Goal: Task Accomplishment & Management: Complete application form

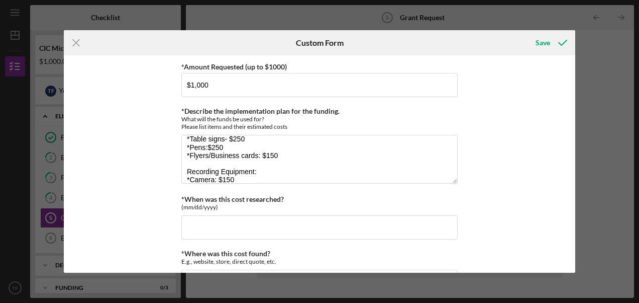
scroll to position [25, 0]
type textarea "Marketing Materials: *Table signs- $250 *Pens:$250 *Flyers/Business cards: $150…"
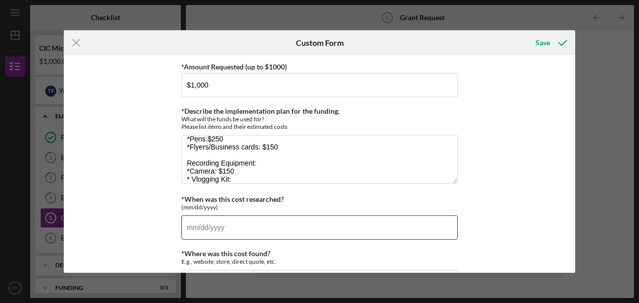
click at [200, 220] on input "*When was this cost researched?" at bounding box center [319, 227] width 276 height 24
type input "0m/dd/yyyy"
type input "[DATE]"
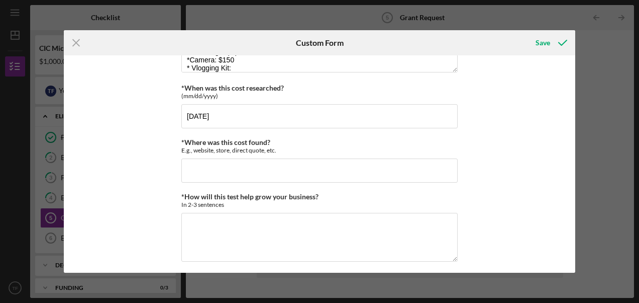
scroll to position [115, 0]
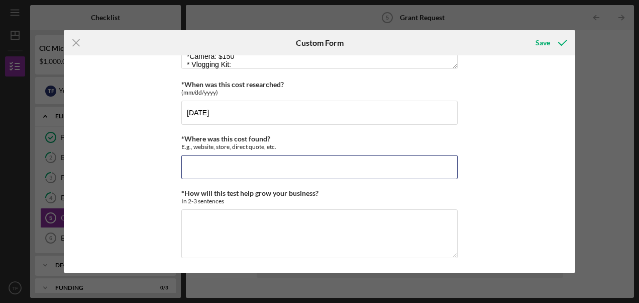
click at [203, 166] on input "*Where was this cost found?" at bounding box center [319, 167] width 276 height 24
type input "Amazon, 4 Imprint, Canva"
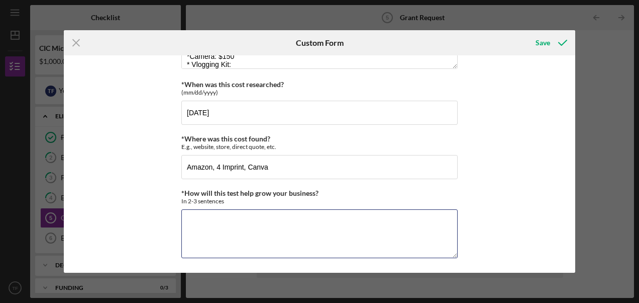
click at [207, 216] on textarea "*How will this test help grow your business?" at bounding box center [319, 233] width 276 height 48
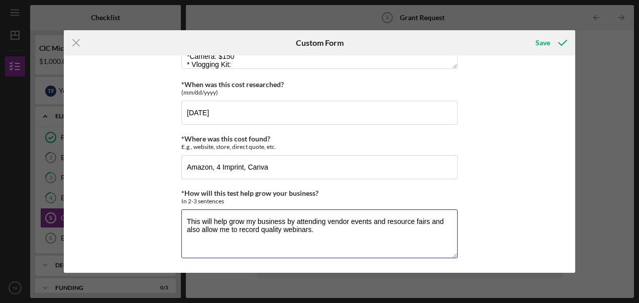
type textarea "This will help grow my business by attending vendor events and resource fairs a…"
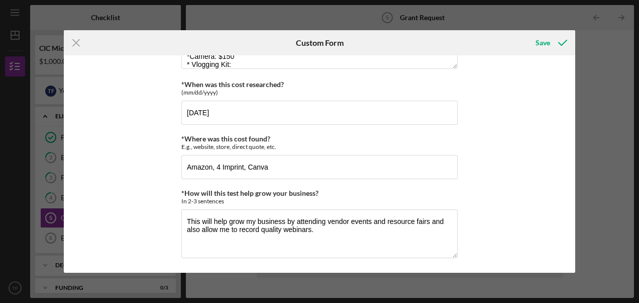
click at [544, 41] on div "Save" at bounding box center [543, 43] width 15 height 20
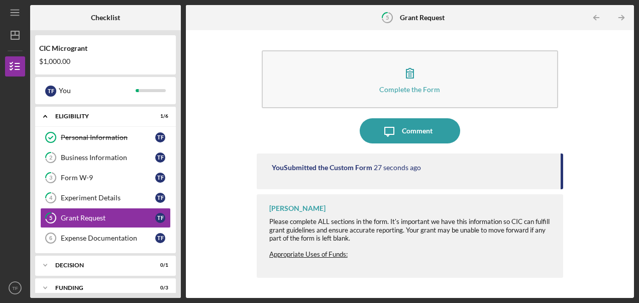
click at [325, 256] on span "Appropriate Uses of Funds:" at bounding box center [308, 254] width 78 height 8
click at [378, 254] on div "Appropriate Uses of Funds:" at bounding box center [411, 254] width 284 height 8
click at [103, 235] on div "Expense Documentation" at bounding box center [108, 238] width 94 height 8
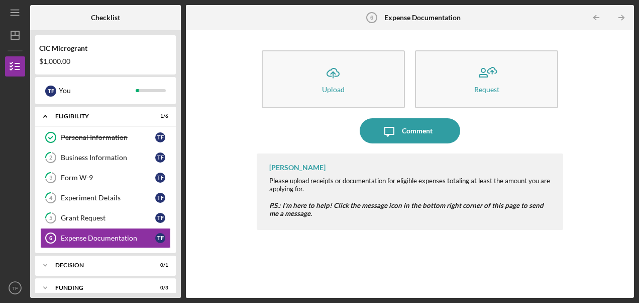
click at [332, 73] on polyline "button" at bounding box center [333, 73] width 5 height 3
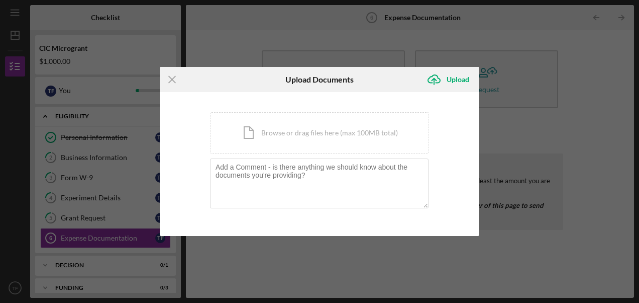
click at [259, 134] on div "Icon/Document Browse or drag files here (max 100MB total) Tap to choose files o…" at bounding box center [319, 132] width 219 height 41
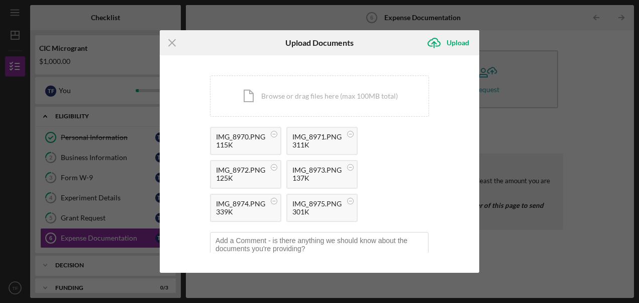
click at [461, 40] on div "Upload" at bounding box center [458, 43] width 23 height 20
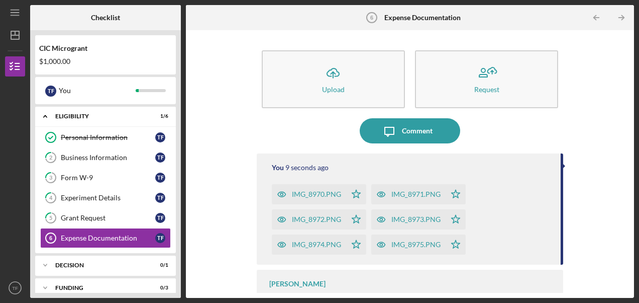
click at [489, 76] on icon "button" at bounding box center [486, 72] width 25 height 25
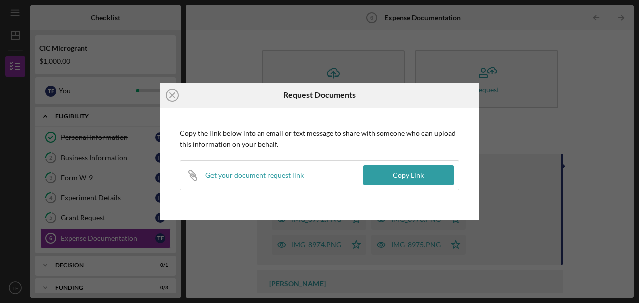
click at [173, 95] on icon "Icon/Close" at bounding box center [172, 94] width 25 height 25
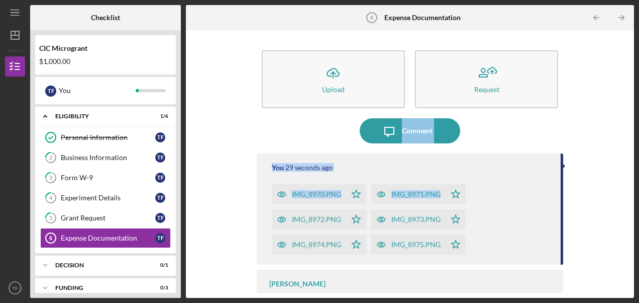
drag, startPoint x: 625, startPoint y: 115, endPoint x: 615, endPoint y: 187, distance: 73.1
click at [615, 187] on div "Icon/Upload Upload Request Icon/Message Comment You 29 seconds ago IMG_8970.PNG…" at bounding box center [410, 163] width 438 height 257
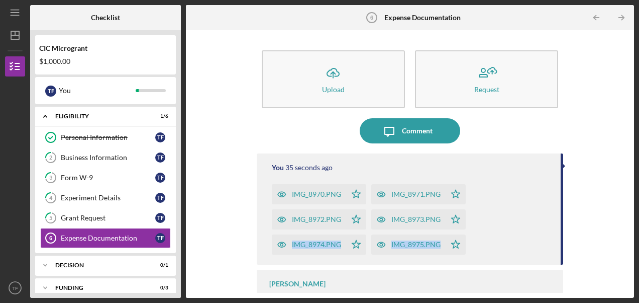
drag, startPoint x: 615, startPoint y: 187, endPoint x: 629, endPoint y: 243, distance: 58.0
click at [629, 243] on div "Icon/Upload Upload Request Icon/Message Comment You 35 seconds ago IMG_8970.PNG…" at bounding box center [410, 163] width 448 height 267
drag, startPoint x: 629, startPoint y: 243, endPoint x: 582, endPoint y: 127, distance: 125.3
click at [582, 127] on div "Icon/Upload Upload Request Icon/Message Comment You 37 seconds ago IMG_8970.PNG…" at bounding box center [410, 163] width 438 height 257
click at [80, 159] on div "Business Information" at bounding box center [108, 157] width 94 height 8
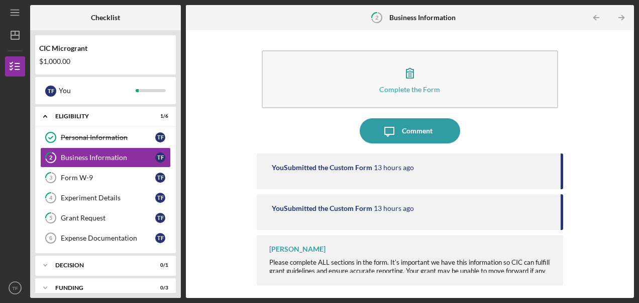
click at [410, 76] on icon "button" at bounding box center [410, 73] width 7 height 10
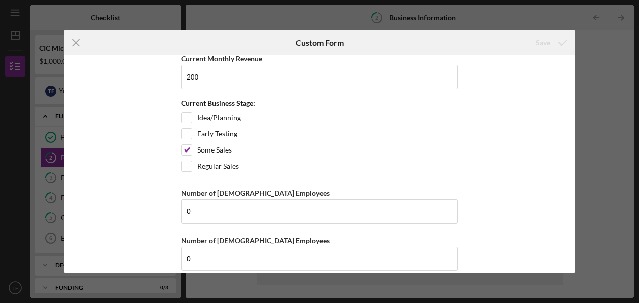
scroll to position [933, 0]
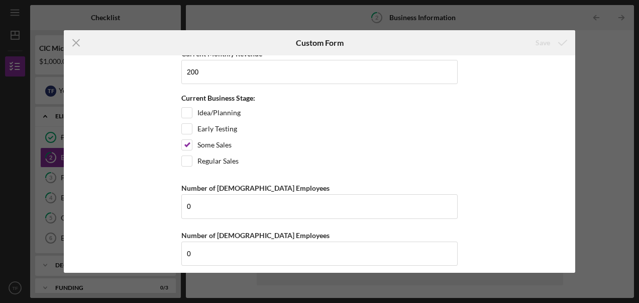
click at [603, 87] on div "Icon/Menu Close Custom Form Save *Business Name CAREfully Anchored LLC DBA N/A …" at bounding box center [319, 151] width 639 height 303
click at [77, 41] on icon "Icon/Menu Close" at bounding box center [76, 42] width 25 height 25
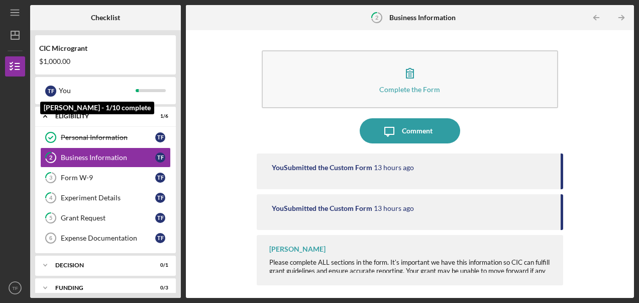
click at [146, 88] on div "T F You" at bounding box center [105, 90] width 131 height 17
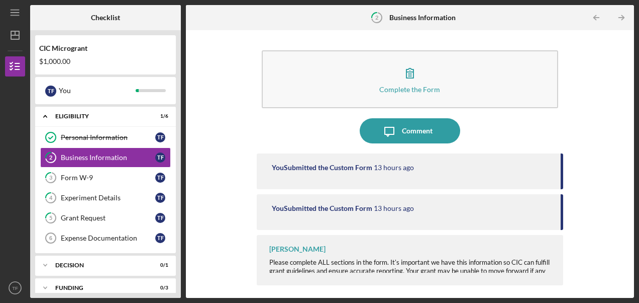
click at [78, 174] on div "Form W-9" at bounding box center [108, 177] width 94 height 8
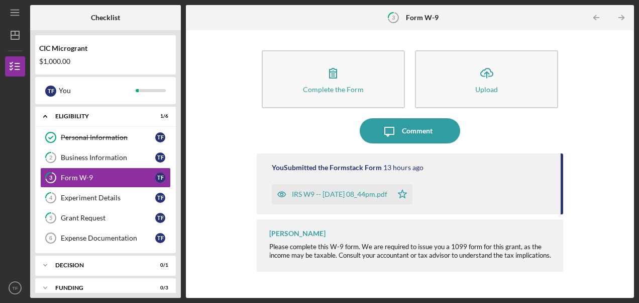
click at [494, 70] on icon "Icon/Upload" at bounding box center [486, 72] width 25 height 25
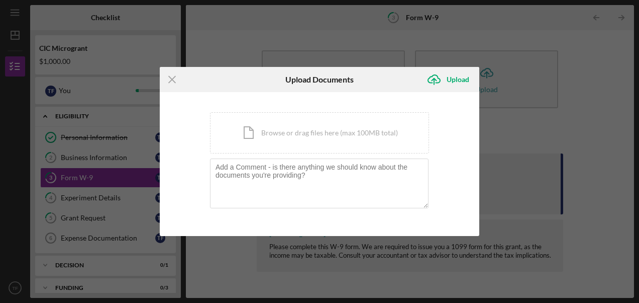
click at [172, 76] on icon "Icon/Menu Close" at bounding box center [172, 79] width 25 height 25
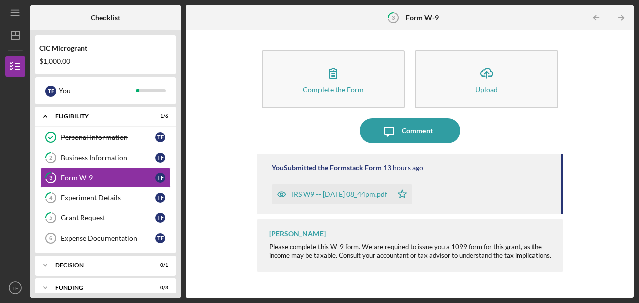
click at [332, 71] on icon "button" at bounding box center [333, 72] width 25 height 25
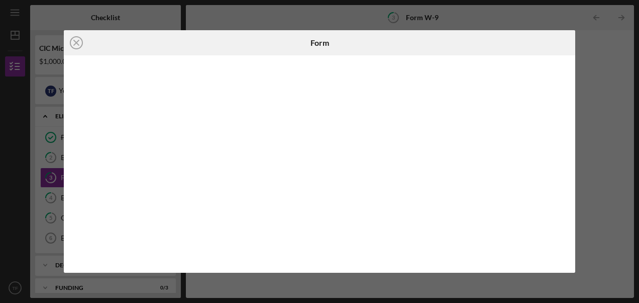
click at [78, 43] on icon "Icon/Close" at bounding box center [76, 42] width 25 height 25
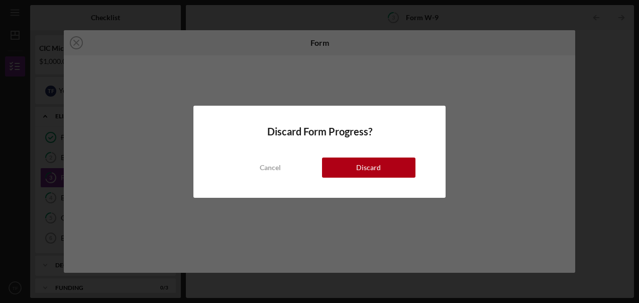
click at [355, 164] on button "Discard" at bounding box center [368, 167] width 93 height 20
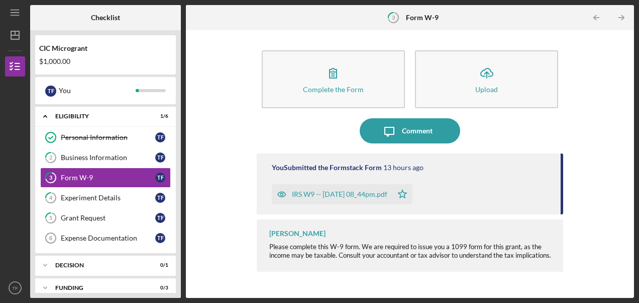
click at [120, 203] on link "4 Experiment Details T F" at bounding box center [105, 197] width 131 height 20
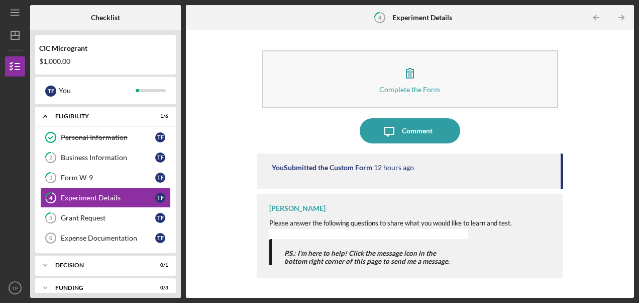
click at [64, 132] on link "Personal Information Personal Information T F" at bounding box center [105, 137] width 131 height 20
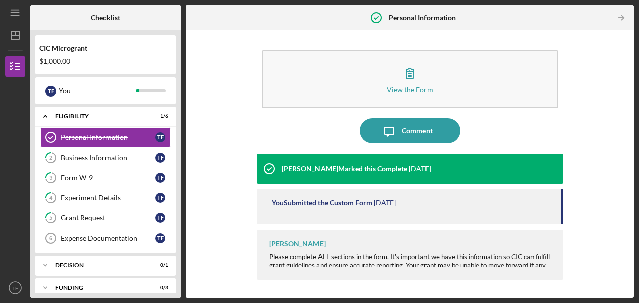
click at [110, 162] on link "2 Business Information T F" at bounding box center [105, 157] width 131 height 20
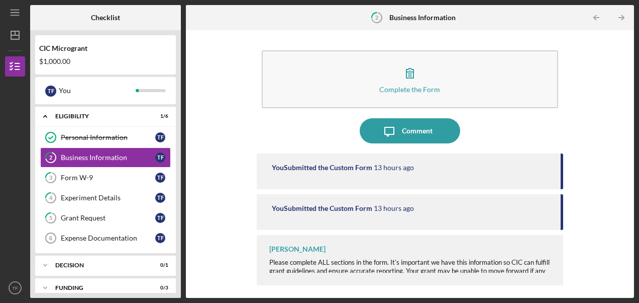
click at [82, 179] on div "Form W-9" at bounding box center [108, 177] width 94 height 8
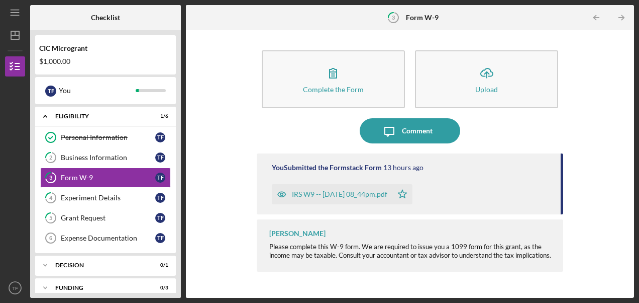
click at [83, 196] on div "Experiment Details" at bounding box center [108, 197] width 94 height 8
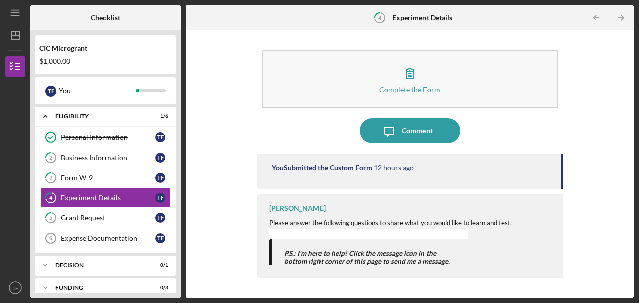
click at [84, 210] on link "5 Grant Request T F" at bounding box center [105, 218] width 131 height 20
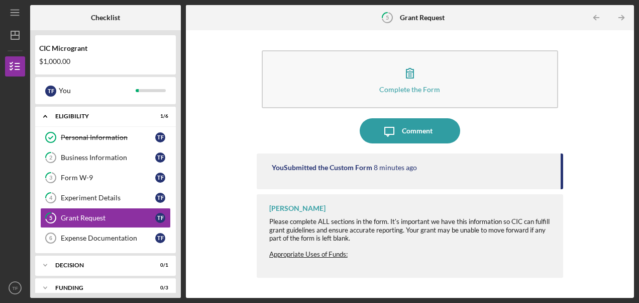
click at [88, 231] on link "Expense Documentation 6 Expense Documentation T F" at bounding box center [105, 238] width 131 height 20
